Goal: Information Seeking & Learning: Learn about a topic

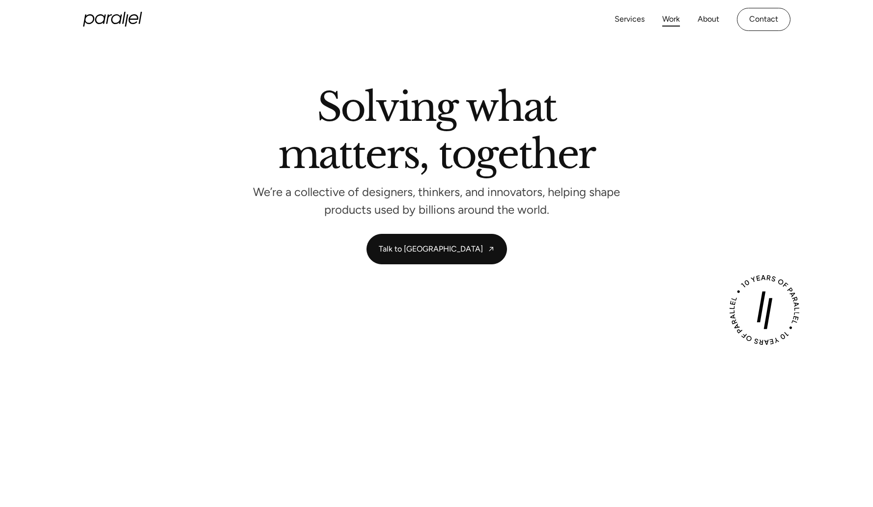
click at [669, 20] on link "Work" at bounding box center [671, 19] width 18 height 14
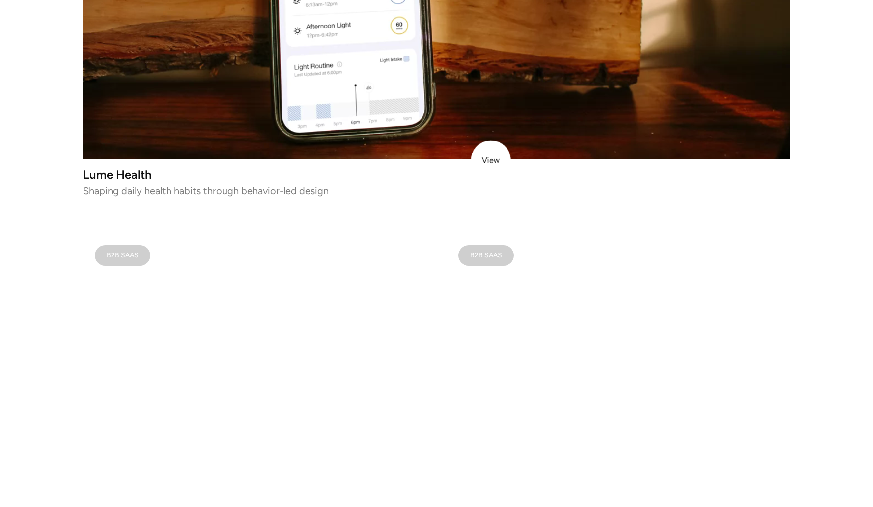
scroll to position [447, 0]
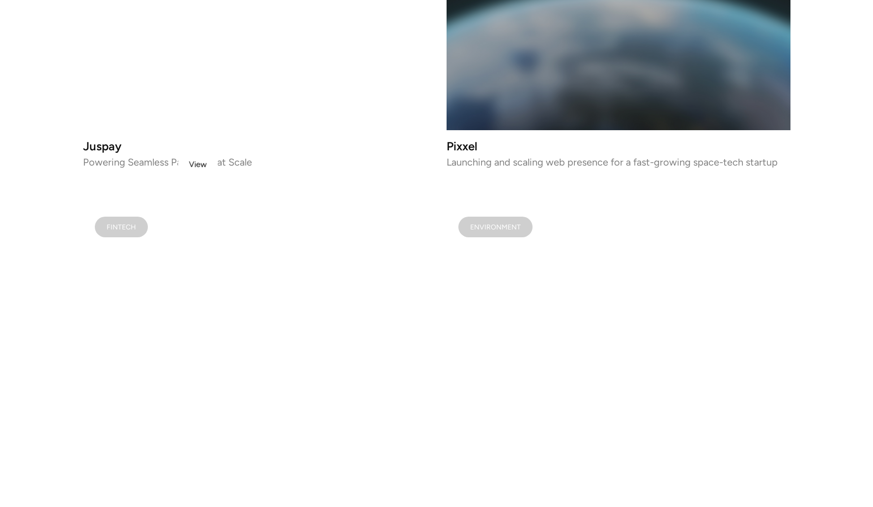
scroll to position [1492, 0]
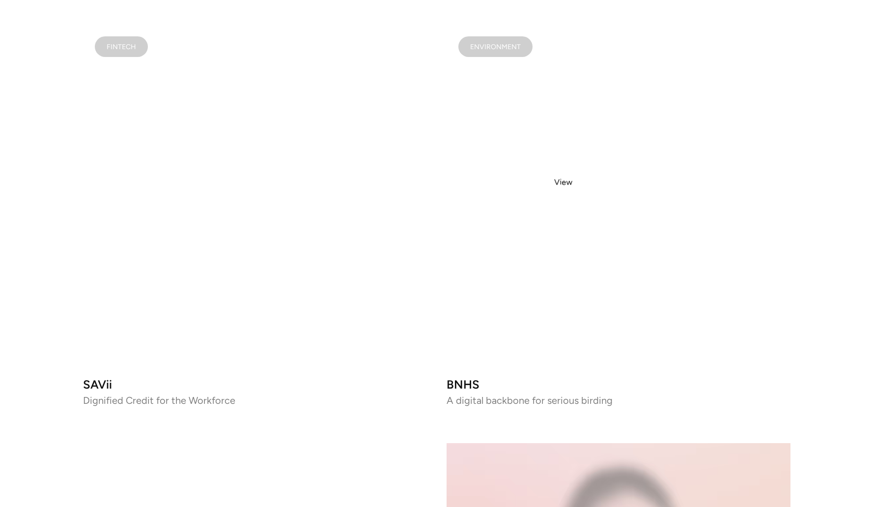
click at [563, 182] on video at bounding box center [619, 197] width 344 height 344
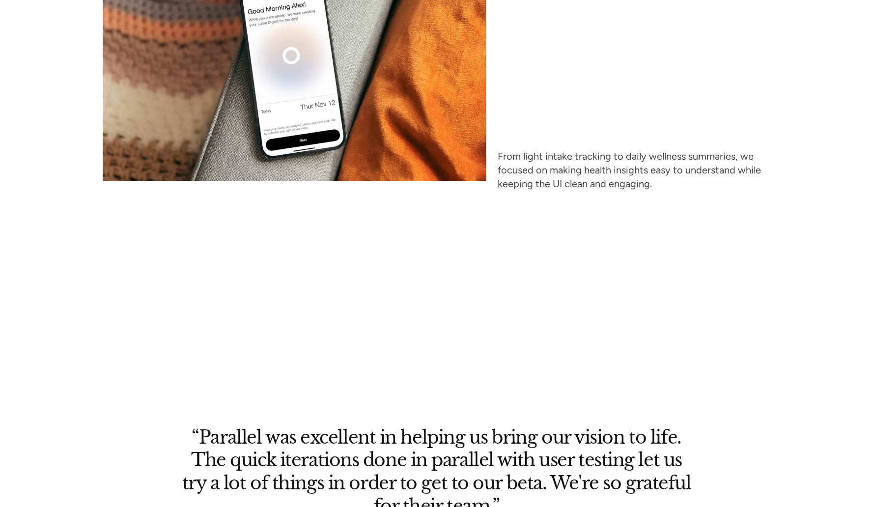
scroll to position [5488, 0]
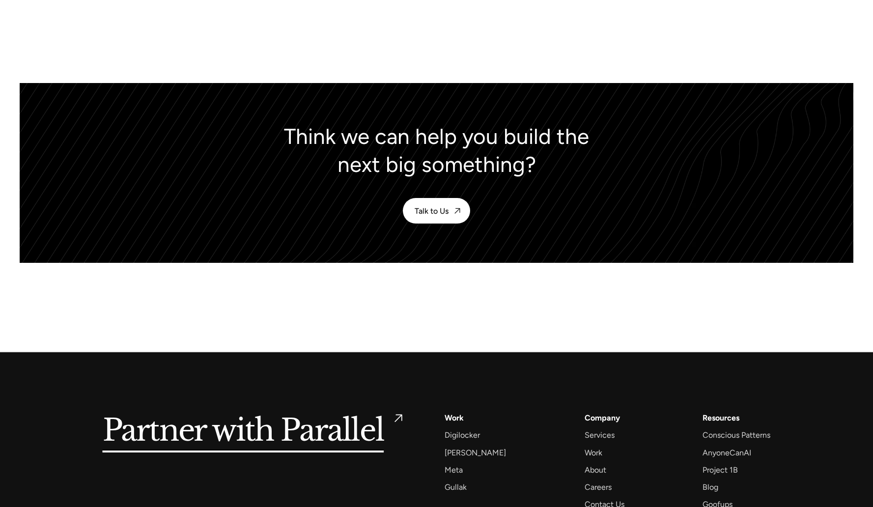
scroll to position [4834, 0]
